Goal: Transaction & Acquisition: Purchase product/service

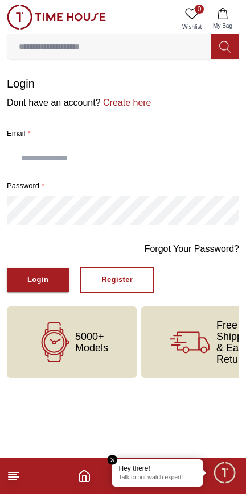
click at [137, 107] on link "Create here" at bounding box center [126, 103] width 51 height 10
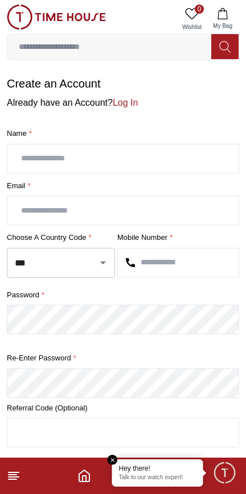
click at [27, 164] on input "text" at bounding box center [122, 158] width 231 height 28
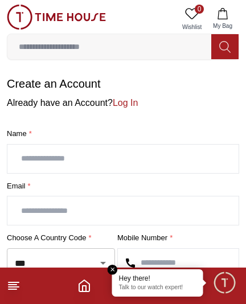
type input "**********"
click at [32, 220] on input "text" at bounding box center [122, 210] width 231 height 28
type input "**********"
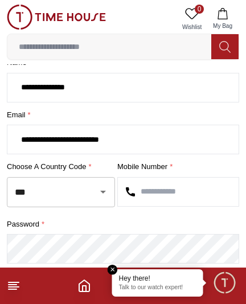
scroll to position [80, 0]
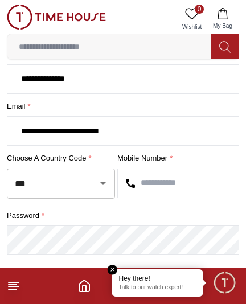
click at [109, 190] on icon "Open" at bounding box center [103, 183] width 14 height 14
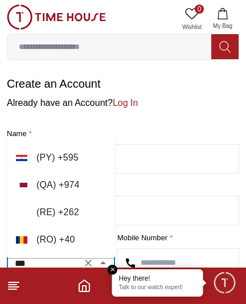
scroll to position [5028, 0]
click at [32, 180] on li "( QA ) + 974" at bounding box center [61, 185] width 108 height 27
type input "***"
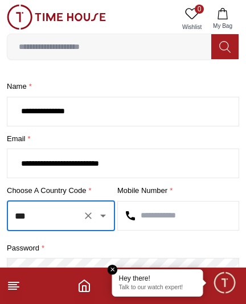
scroll to position [48, 0]
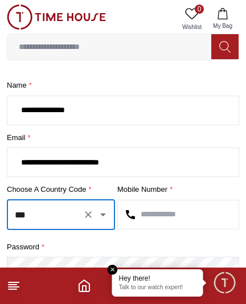
click at [177, 226] on input "text" at bounding box center [178, 214] width 121 height 28
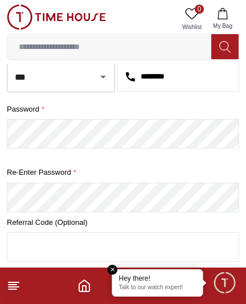
scroll to position [187, 0]
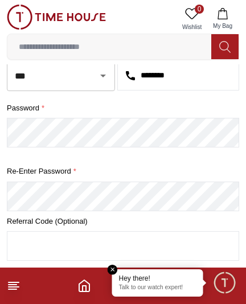
type input "********"
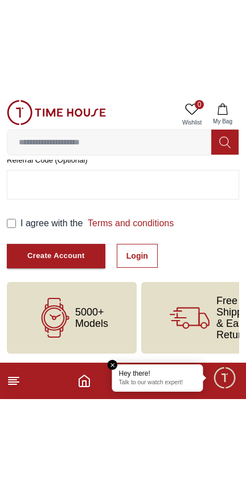
scroll to position [171, 0]
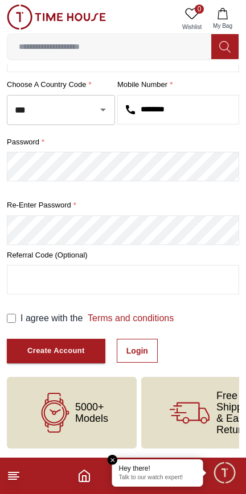
click at [84, 348] on div "Create Account" at bounding box center [55, 351] width 57 height 13
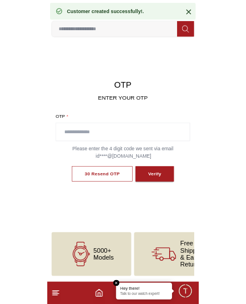
scroll to position [15, 0]
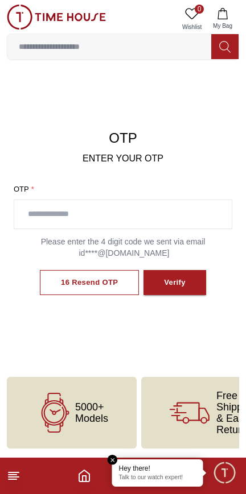
click at [36, 213] on input "text" at bounding box center [122, 214] width 217 height 28
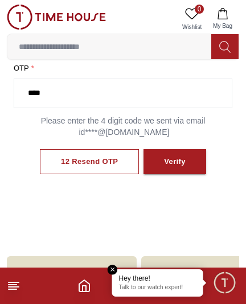
type input "****"
click at [182, 168] on div "Verify" at bounding box center [175, 161] width 22 height 13
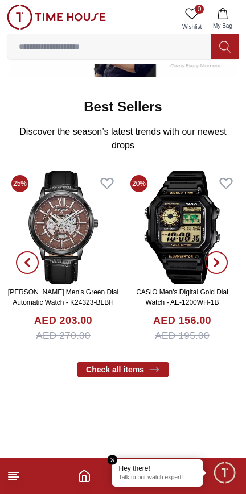
scroll to position [331, 0]
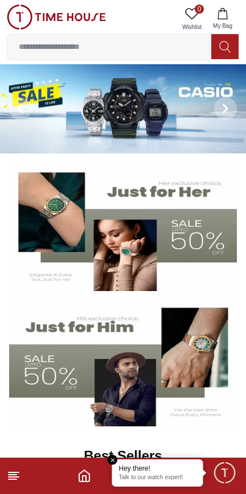
click at [18, 476] on icon at bounding box center [14, 476] width 14 height 14
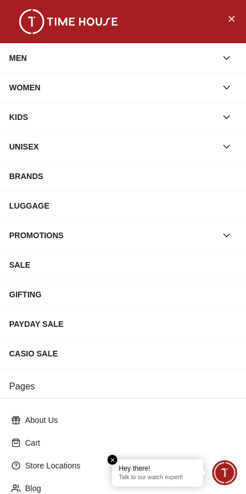
click at [26, 67] on div "MEN" at bounding box center [112, 58] width 207 height 20
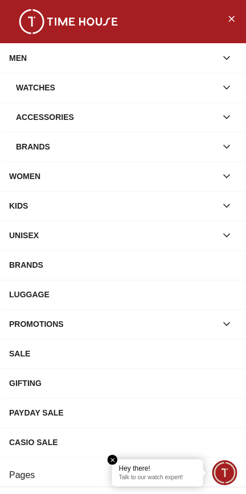
click at [30, 98] on div "Watches" at bounding box center [116, 87] width 200 height 20
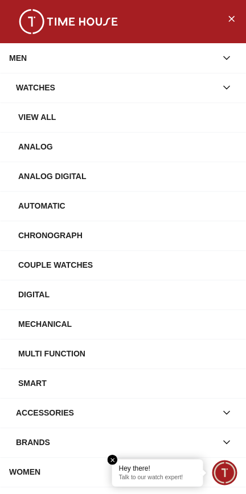
click at [27, 126] on div "View All" at bounding box center [127, 117] width 218 height 20
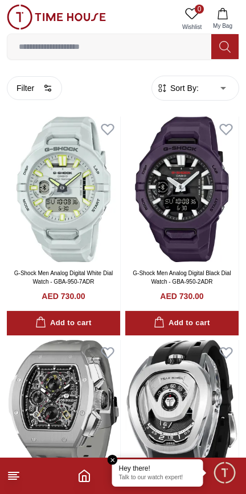
click at [184, 89] on span "Sort By:" at bounding box center [183, 87] width 31 height 11
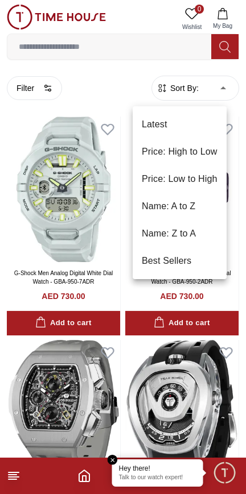
click at [194, 175] on li "Price: Low to High" at bounding box center [180, 179] width 94 height 27
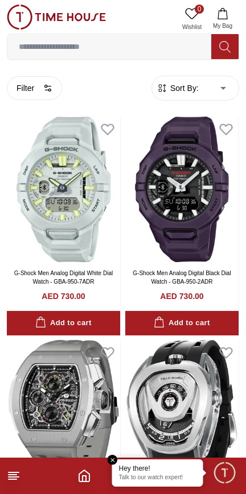
type input "*"
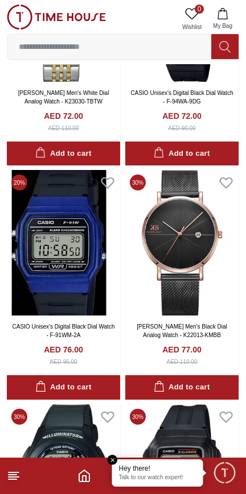
scroll to position [1820, 0]
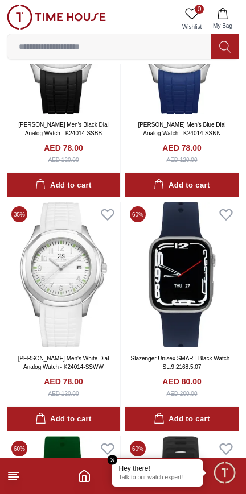
scroll to position [2724, 0]
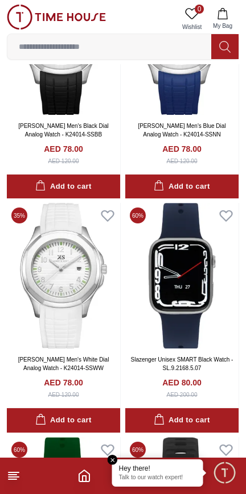
click at [212, 138] on link "Kenneth Scott Men's Blue Dial Analog Watch - K24014-SSNN" at bounding box center [182, 130] width 88 height 15
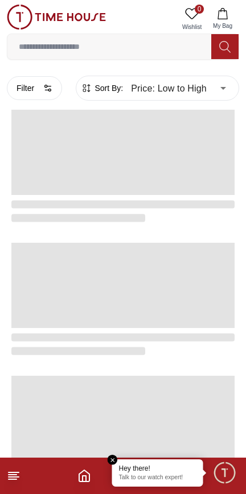
scroll to position [1922, 0]
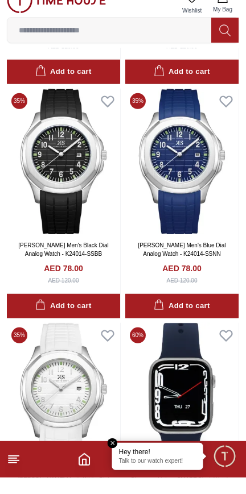
scroll to position [246, 0]
click at [197, 329] on div "Add to cart" at bounding box center [182, 322] width 56 height 13
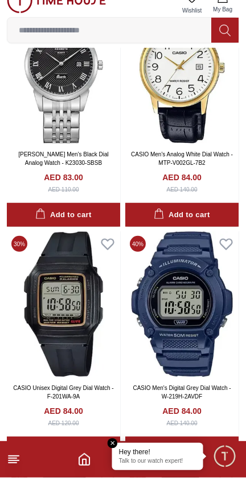
scroll to position [1749, 0]
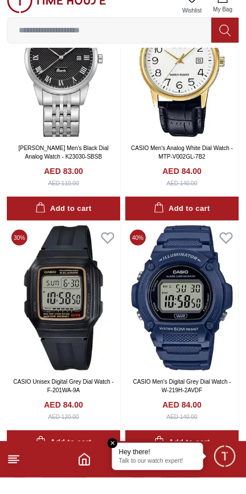
click at [36, 52] on input at bounding box center [109, 46] width 204 height 23
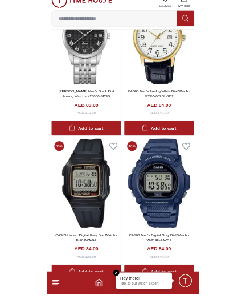
scroll to position [1755, 0]
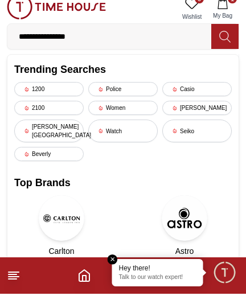
type input "**********"
type input "******"
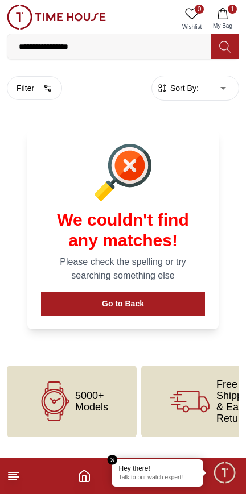
click at [86, 48] on input "**********" at bounding box center [109, 46] width 204 height 23
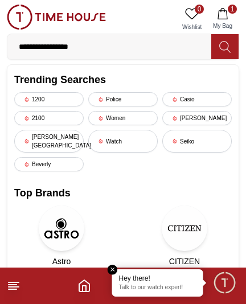
click at [91, 46] on input "**********" at bounding box center [109, 46] width 204 height 23
click at [89, 46] on input "**********" at bounding box center [109, 46] width 204 height 23
type input "**********"
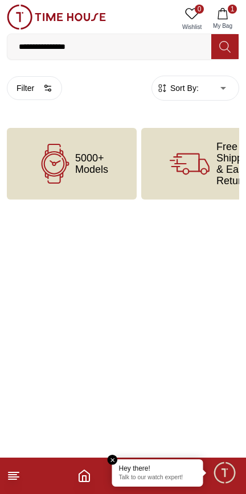
click at [97, 46] on input "**********" at bounding box center [109, 46] width 204 height 23
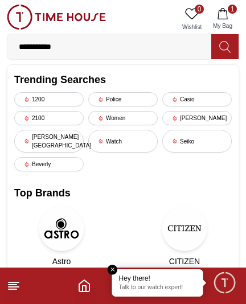
type input "**********"
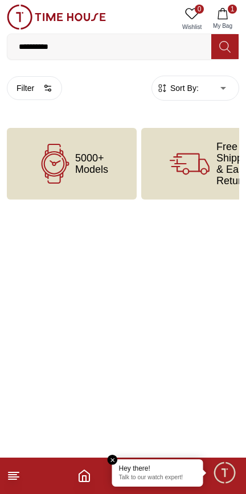
click at [79, 43] on input "**********" at bounding box center [109, 46] width 204 height 23
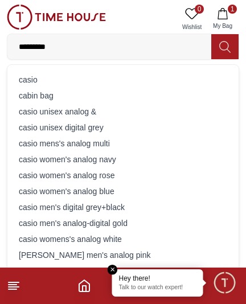
type input "**********"
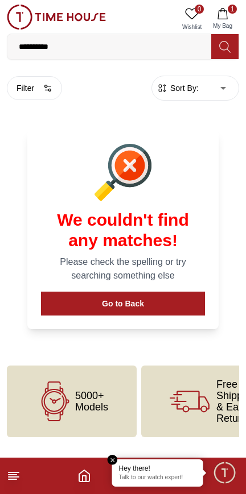
click at [19, 473] on line at bounding box center [14, 473] width 10 height 0
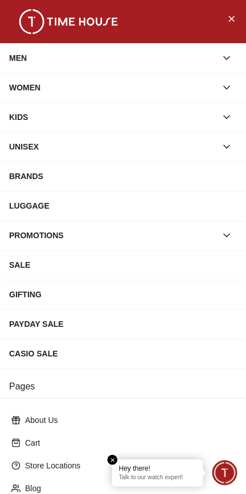
click at [19, 62] on div "MEN" at bounding box center [112, 58] width 207 height 20
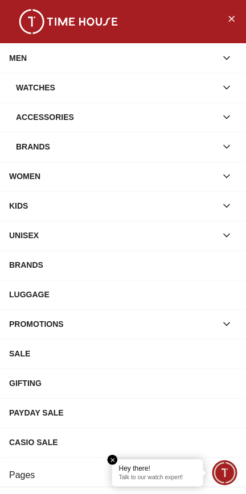
click at [23, 154] on div "Brands" at bounding box center [116, 147] width 200 height 20
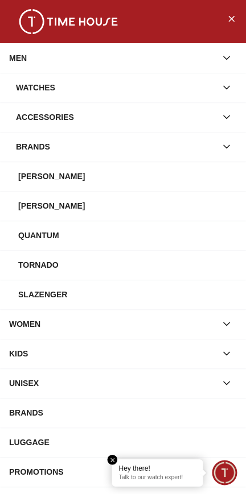
scroll to position [1, 0]
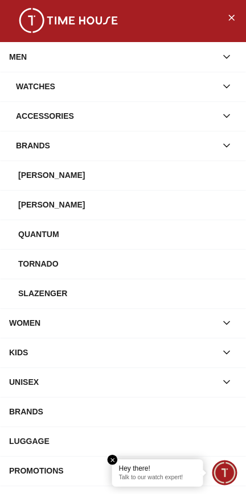
click at [34, 245] on div "Quantum" at bounding box center [127, 234] width 218 height 20
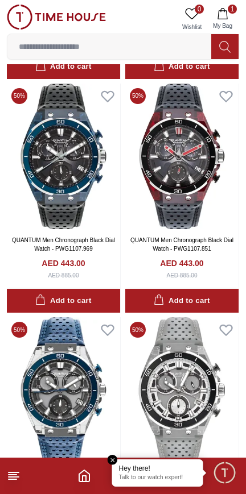
scroll to position [1960, 0]
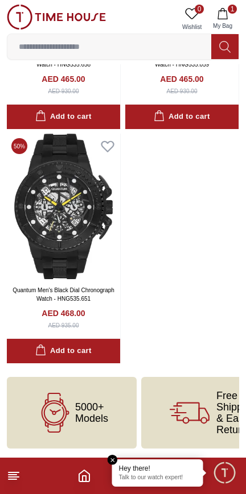
scroll to position [4895, 0]
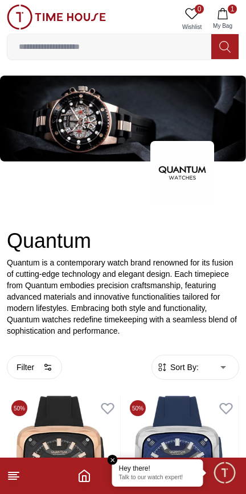
click at [19, 476] on icon at bounding box center [14, 476] width 14 height 14
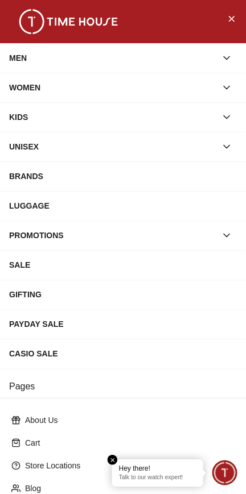
click at [27, 61] on div "MEN" at bounding box center [112, 58] width 207 height 20
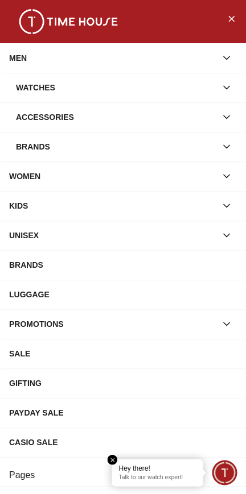
click at [32, 146] on div "Brands" at bounding box center [116, 147] width 200 height 20
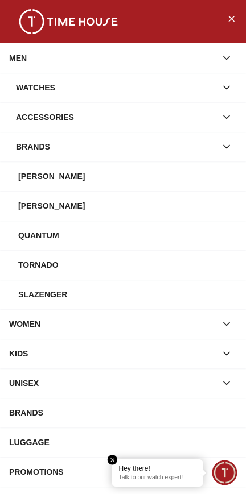
click at [45, 305] on div "Slazenger" at bounding box center [127, 294] width 218 height 20
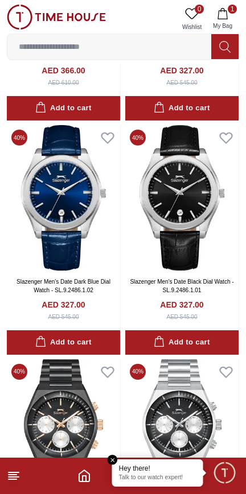
scroll to position [1428, 0]
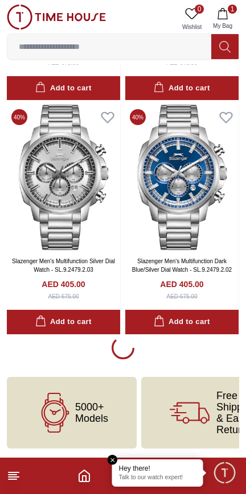
scroll to position [2485, 0]
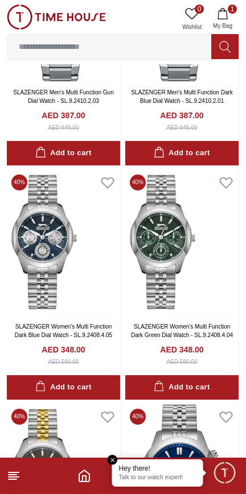
scroll to position [1848, 0]
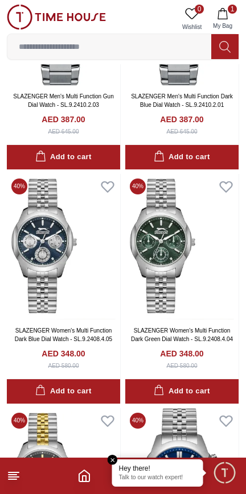
click at [20, 476] on icon at bounding box center [14, 476] width 14 height 14
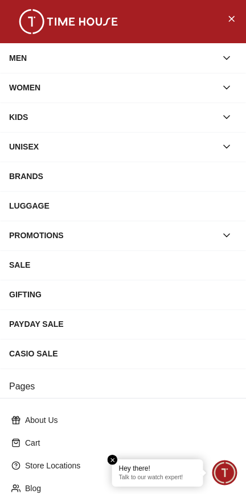
click at [10, 59] on div "MEN" at bounding box center [112, 58] width 207 height 20
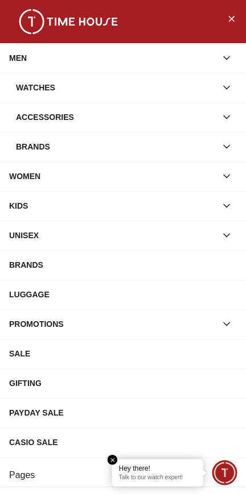
click at [19, 147] on div "Brands" at bounding box center [116, 147] width 200 height 20
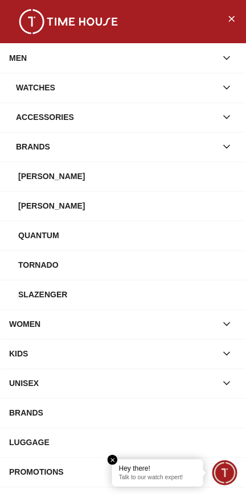
click at [32, 215] on div "[PERSON_NAME]" at bounding box center [127, 206] width 218 height 20
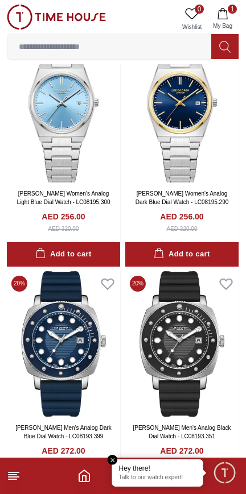
scroll to position [382, 0]
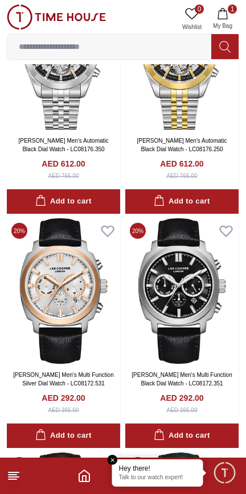
scroll to position [3011, 0]
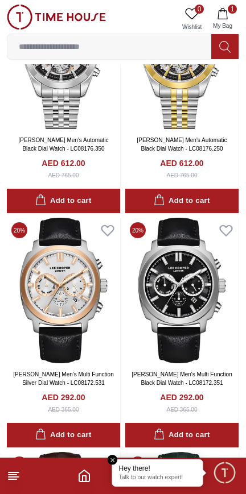
scroll to position [2449, 0]
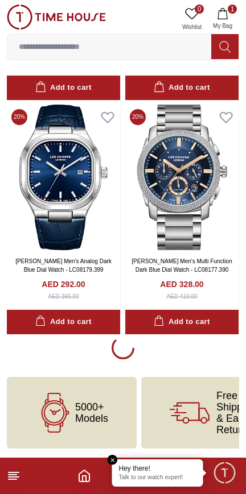
click at [19, 472] on icon at bounding box center [14, 476] width 14 height 14
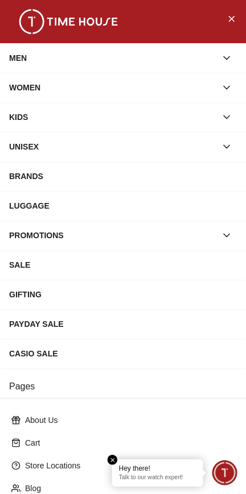
click at [22, 64] on div "MEN" at bounding box center [112, 58] width 207 height 20
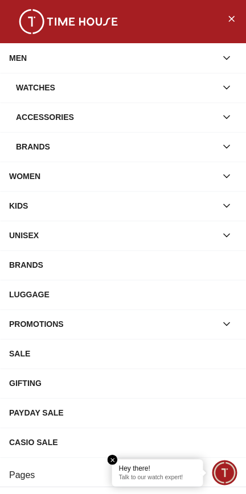
click at [32, 148] on div "Brands" at bounding box center [116, 147] width 200 height 20
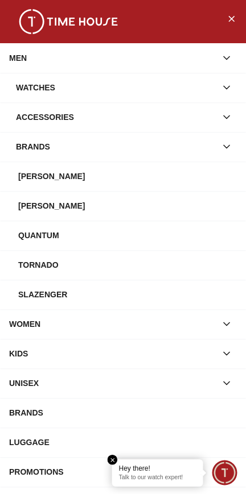
click at [23, 187] on div "[PERSON_NAME]" at bounding box center [127, 176] width 218 height 20
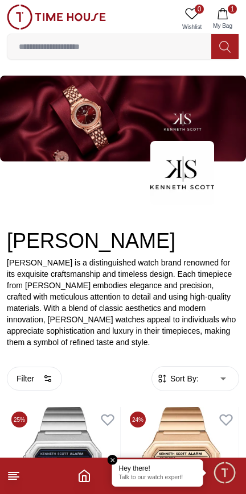
click at [18, 18] on img at bounding box center [56, 17] width 99 height 25
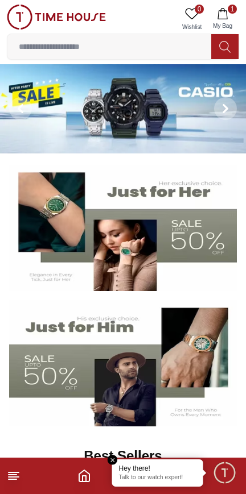
click at [19, 474] on icon at bounding box center [14, 476] width 14 height 14
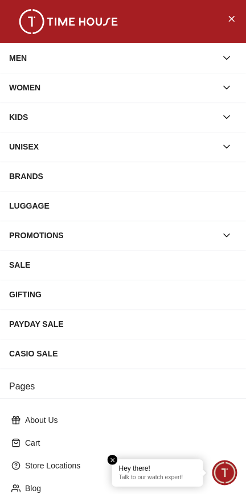
click at [20, 64] on div "MEN" at bounding box center [112, 58] width 207 height 20
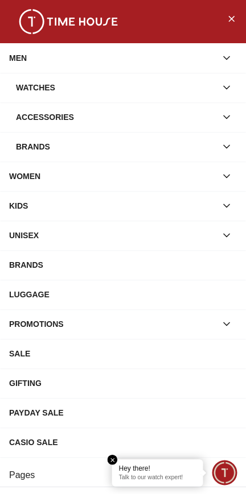
click at [31, 152] on div "Brands" at bounding box center [116, 147] width 200 height 20
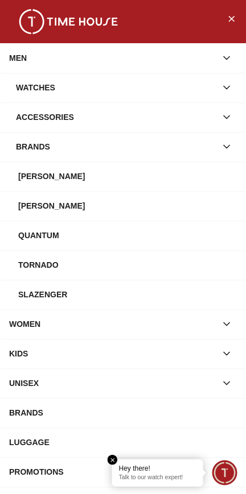
click at [31, 183] on div "[PERSON_NAME]" at bounding box center [127, 176] width 218 height 20
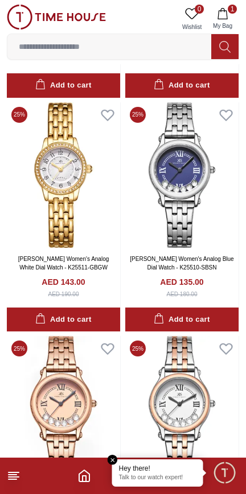
scroll to position [1009, 0]
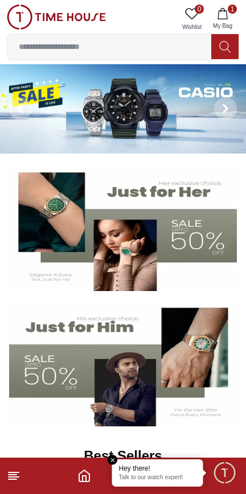
click at [19, 478] on icon at bounding box center [14, 476] width 14 height 14
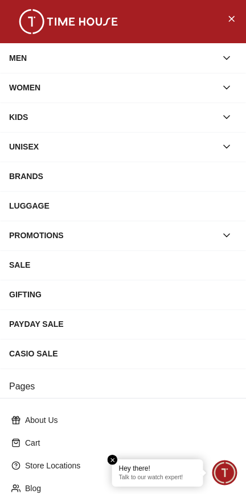
click at [22, 56] on div "MEN" at bounding box center [112, 58] width 207 height 20
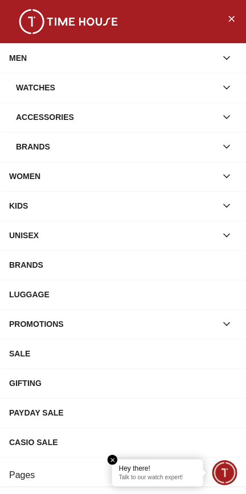
click at [33, 153] on div "Brands" at bounding box center [116, 147] width 200 height 20
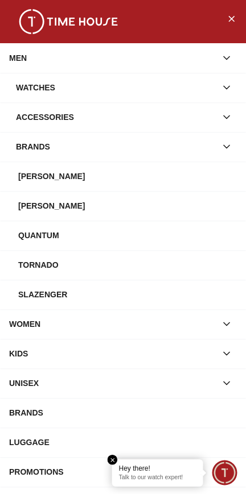
click at [31, 181] on div "[PERSON_NAME]" at bounding box center [127, 176] width 218 height 20
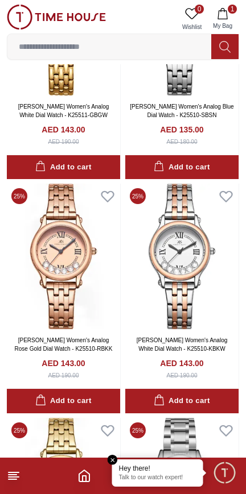
scroll to position [1162, 0]
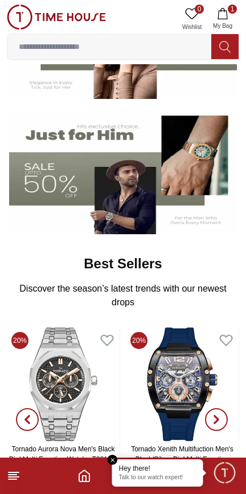
scroll to position [193, 0]
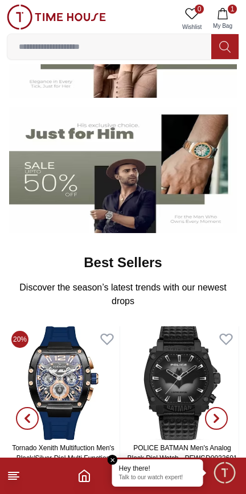
click at [47, 176] on img at bounding box center [123, 170] width 228 height 126
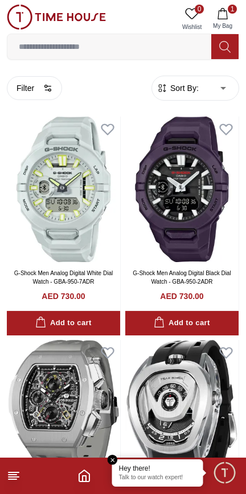
click at [53, 302] on h4 "AED 730.00" at bounding box center [63, 296] width 43 height 11
click at [20, 474] on icon at bounding box center [14, 476] width 14 height 14
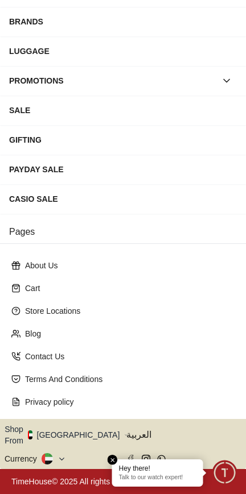
scroll to position [183, 0]
click at [124, 435] on icon "button" at bounding box center [126, 435] width 4 height 9
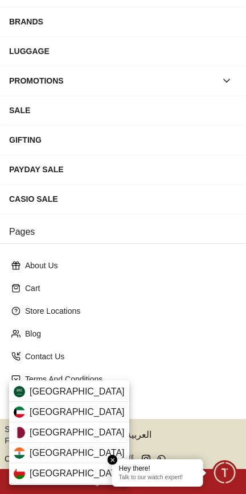
click at [91, 433] on div "Qatar" at bounding box center [69, 433] width 120 height 20
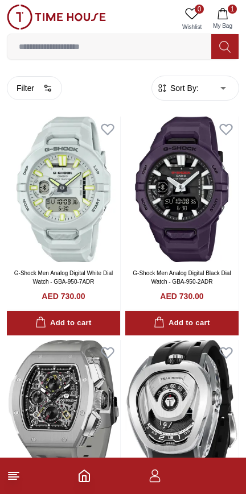
click at [16, 473] on line at bounding box center [14, 473] width 10 height 0
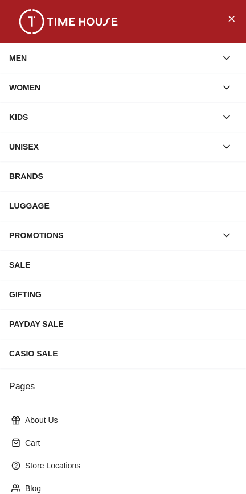
click at [15, 55] on div "MEN" at bounding box center [112, 58] width 207 height 20
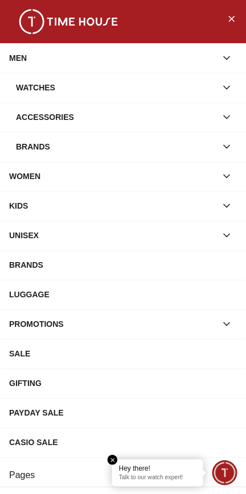
click at [23, 151] on div "Brands" at bounding box center [116, 147] width 200 height 20
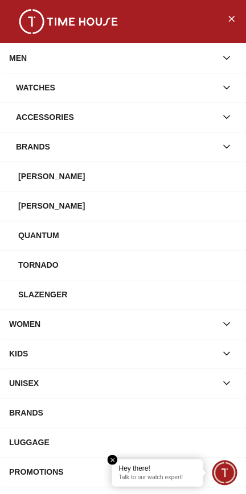
click at [25, 179] on div "[PERSON_NAME]" at bounding box center [127, 176] width 218 height 20
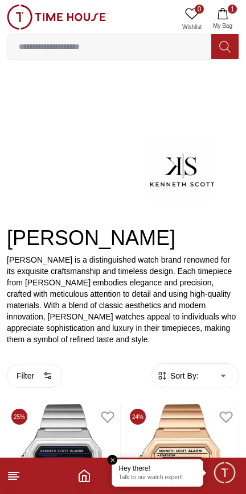
scroll to position [3, 0]
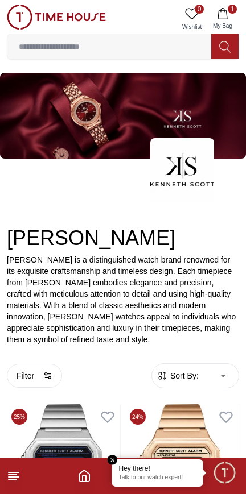
click at [16, 473] on line at bounding box center [14, 473] width 10 height 0
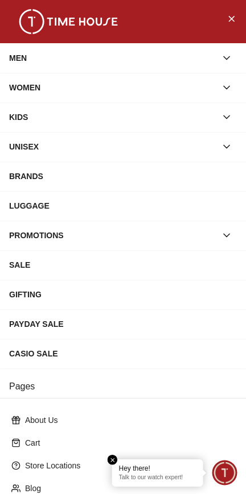
click at [15, 56] on div "MEN" at bounding box center [112, 58] width 207 height 20
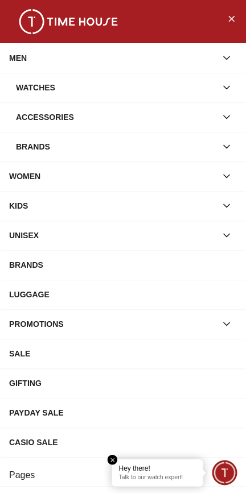
click at [30, 96] on div "Watches" at bounding box center [116, 87] width 200 height 20
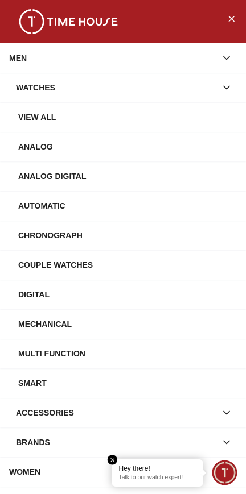
click at [31, 126] on div "View All" at bounding box center [127, 117] width 218 height 20
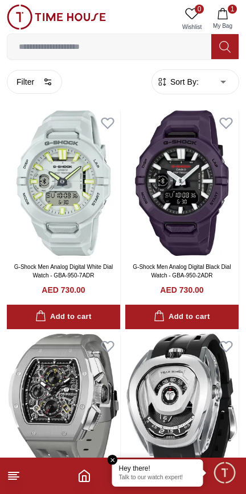
scroll to position [7, 0]
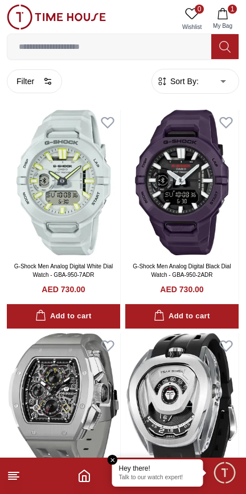
click at [19, 480] on icon at bounding box center [14, 476] width 14 height 14
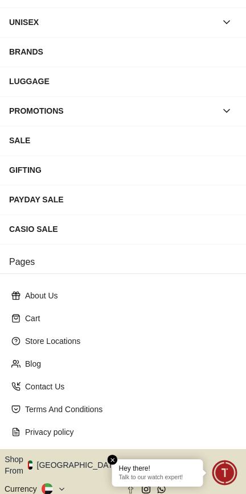
scroll to position [183, 0]
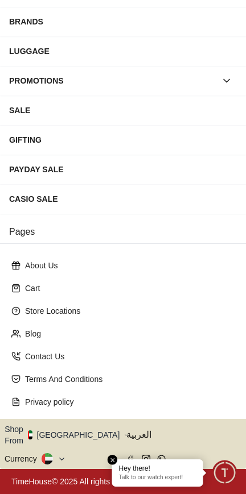
click at [66, 456] on icon at bounding box center [61, 459] width 9 height 9
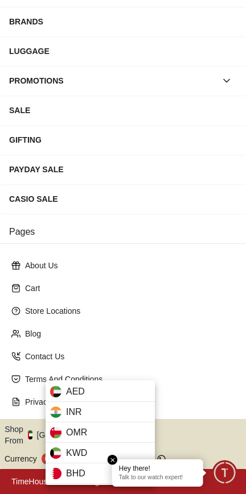
click at [189, 344] on div at bounding box center [123, 247] width 246 height 494
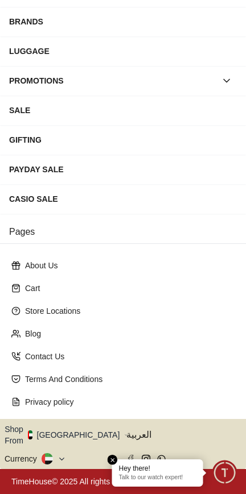
click at [84, 434] on button "Shop From [GEOGRAPHIC_DATA]" at bounding box center [66, 435] width 123 height 23
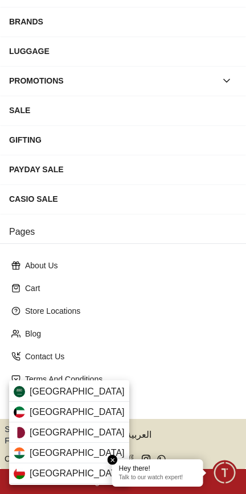
click at [89, 433] on div "[GEOGRAPHIC_DATA]" at bounding box center [69, 433] width 120 height 20
